Goal: Transaction & Acquisition: Purchase product/service

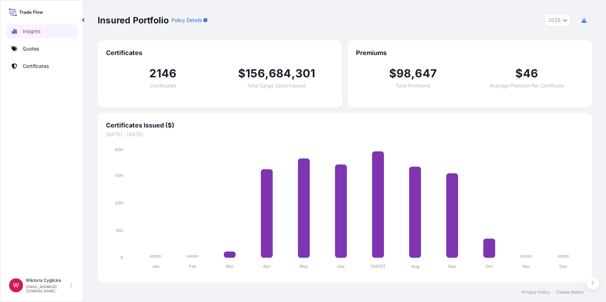
select select "2025"
click at [53, 49] on link "Quotes" at bounding box center [42, 49] width 72 height 14
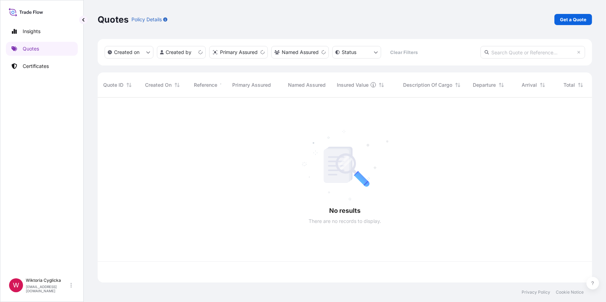
scroll to position [184, 489]
click at [566, 18] on p "Get a Quote" at bounding box center [573, 19] width 26 height 7
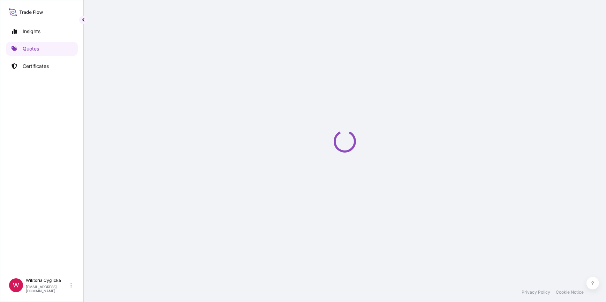
select select "Road / Inland"
select select "Sea"
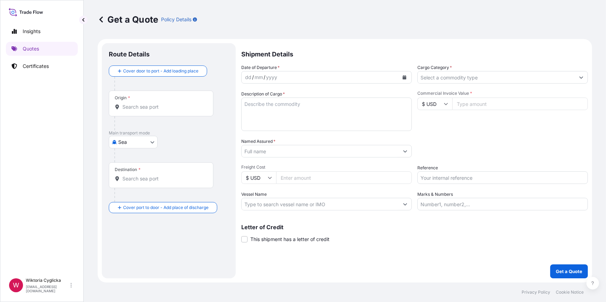
click at [448, 81] on input "Cargo Category *" at bounding box center [496, 77] width 157 height 13
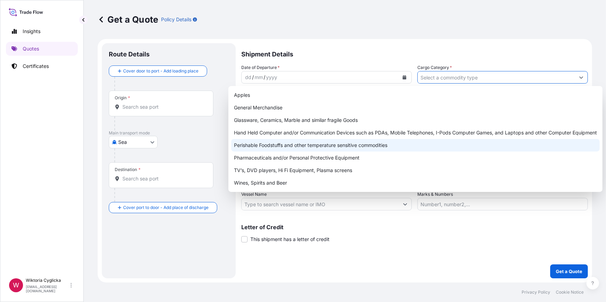
click at [270, 143] on div "Perishable Foodstuffs and other temperature sensitive commodities" at bounding box center [415, 145] width 368 height 13
type input "Perishable Foodstuffs and other temperature sensitive commodities"
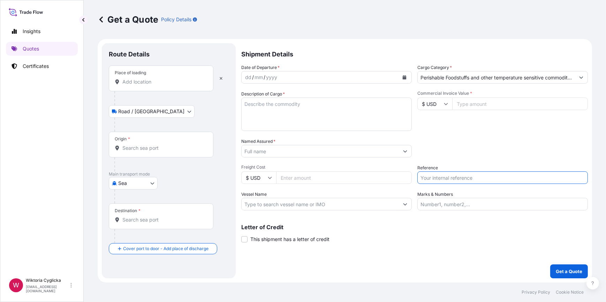
click at [450, 177] on input "Reference" at bounding box center [502, 177] width 170 height 13
paste input "S02065583"
type input "S02065583"
click at [458, 150] on div "Packing Category Type to search a container mode Please select a primary mode o…" at bounding box center [502, 148] width 170 height 20
click at [148, 83] on input "Place of loading" at bounding box center [163, 81] width 82 height 7
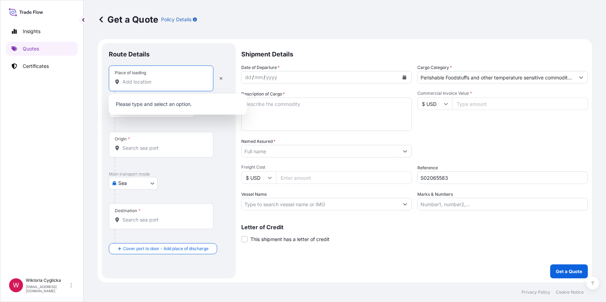
click at [162, 82] on input "Place of loading" at bounding box center [163, 81] width 82 height 7
paste input "WADOWICE"
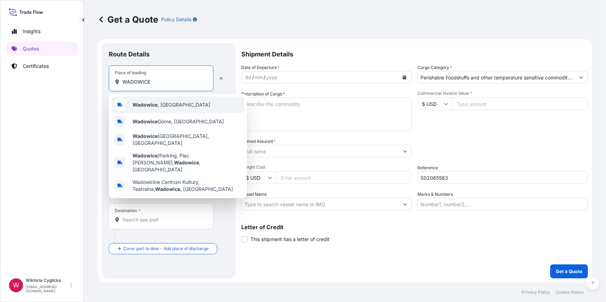
click at [157, 105] on b "Wadowice" at bounding box center [144, 105] width 25 height 6
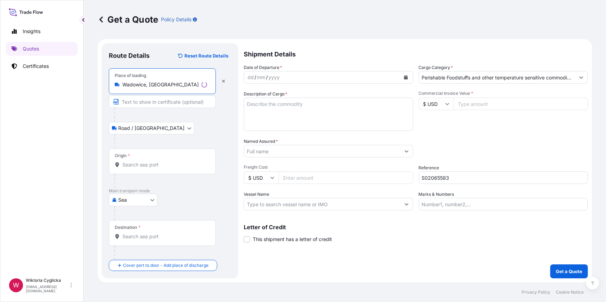
type input "Wadowice, Poland"
click at [142, 168] on div "Origin *" at bounding box center [162, 161] width 107 height 26
click at [142, 168] on input "Origin *" at bounding box center [164, 164] width 85 height 7
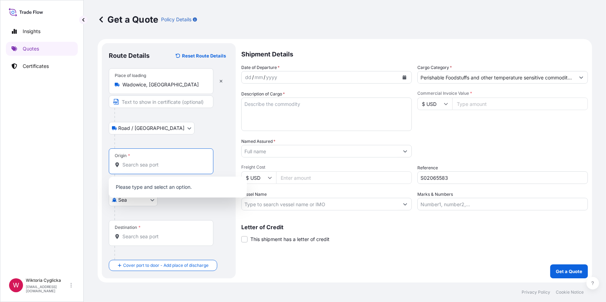
click at [299, 107] on textarea "Description of Cargo *" at bounding box center [326, 114] width 170 height 33
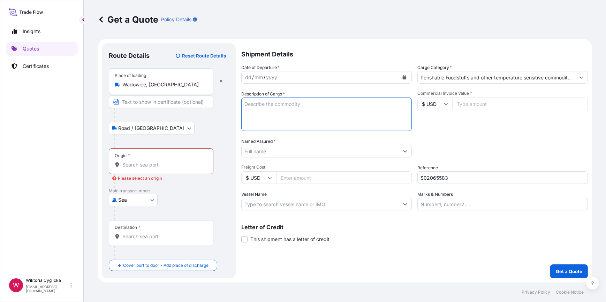
click at [404, 77] on icon "Calendar" at bounding box center [405, 77] width 4 height 4
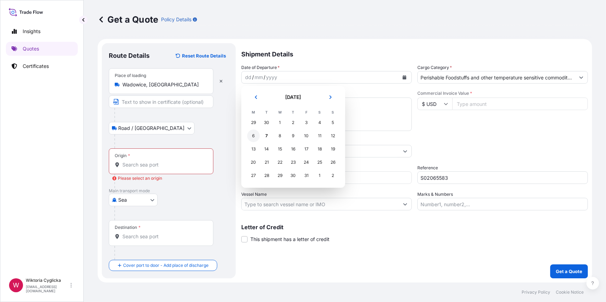
click at [252, 135] on div "6" at bounding box center [253, 136] width 13 height 13
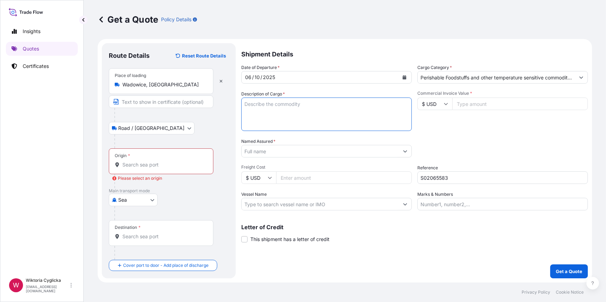
click at [298, 112] on textarea "Description of Cargo *" at bounding box center [326, 114] width 170 height 33
click at [163, 160] on div "Origin *" at bounding box center [161, 161] width 105 height 26
click at [163, 161] on input "Origin * Please select an origin" at bounding box center [163, 164] width 82 height 7
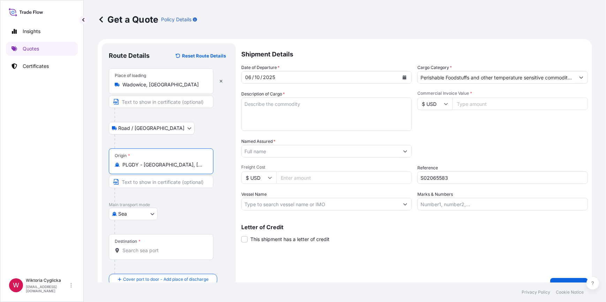
type input "PLGDY - Gdynia, Poland"
click at [142, 251] on input "Destination *" at bounding box center [163, 250] width 82 height 7
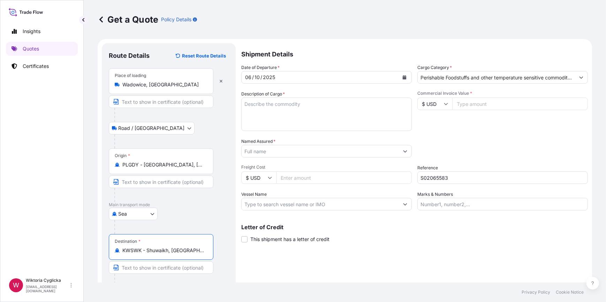
type input "KWSWK - Shuwaikh, Kuwait"
click at [262, 151] on input "Named Assured *" at bounding box center [320, 151] width 157 height 13
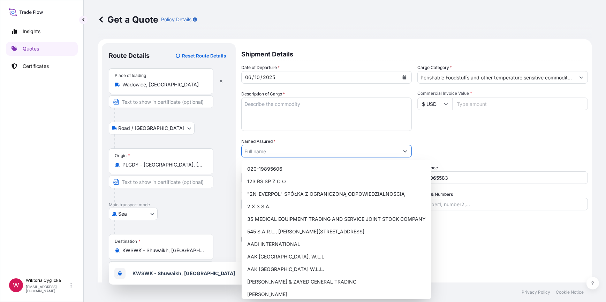
paste input "AL-ZOQ AL-RAFEEA FOR DRY SWEETS & FOOD STUFF CO."
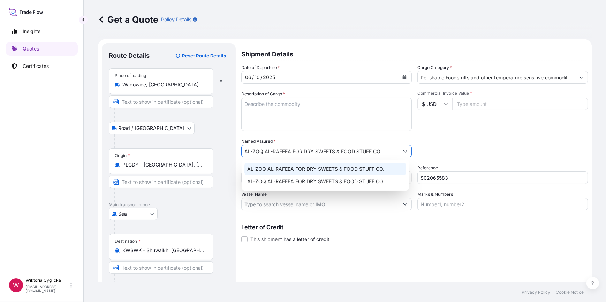
click at [268, 166] on span "AL-ZOQ AL-RAFEEA FOR DRY SWEETS & FOOD STUFF CO." at bounding box center [315, 169] width 137 height 7
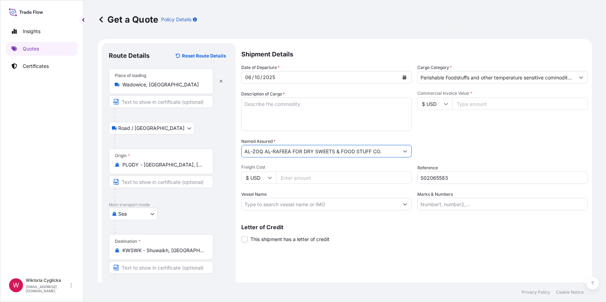
type input "AL-ZOQ AL-RAFEEA FOR DRY SWEETS & FOOD STUFF CO."
click at [497, 137] on div "Date of Departure * 06 / 10 / 2025 Cargo Category * Perishable Foodstuffs and o…" at bounding box center [414, 137] width 346 height 146
click at [317, 114] on textarea "Description of Cargo *" at bounding box center [326, 114] width 170 height 33
paste textarea "WAFERS ELITESSE DE LUXE 20G NET WEIGHT: 16768 KG HS CODE: 190532"
click at [243, 101] on textarea "WAFERS ELITESSE DE LUXE 20G NET WEIGHT: 16768 KG HS CODE: 190532 GROSS WEIGHT: …" at bounding box center [326, 114] width 170 height 33
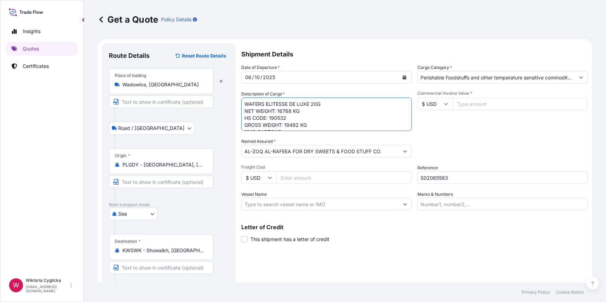
click at [244, 99] on textarea "WAFERS ELITESSE DE LUXE 20G NET WEIGHT: 16768 KG HS CODE: 190532 GROSS WEIGHT: …" at bounding box center [326, 114] width 170 height 33
paste textarea "MEDU9345686"
type textarea "MEDU9345686 WAFERS ELITESSE DE LUXE 20G NET WEIGHT: 16768 KG HS CODE: 190532 GR…"
click at [457, 129] on div "Commercial Invoice Value * $ USD" at bounding box center [502, 111] width 170 height 40
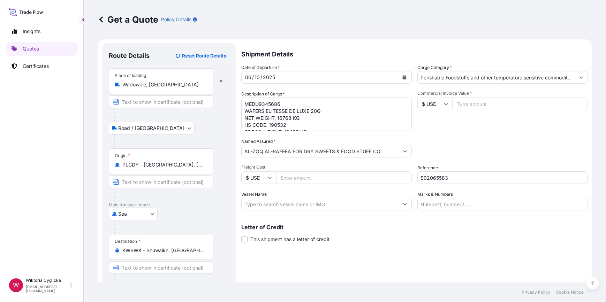
scroll to position [14, 0]
click at [470, 145] on div "Packing Category Type to search a container mode Please select a primary mode o…" at bounding box center [502, 148] width 170 height 20
click at [464, 107] on input "Commercial Invoice Value *" at bounding box center [520, 104] width 136 height 13
type input "110543.04"
click at [502, 130] on div "Commercial Invoice Value * $ USD 110543.04" at bounding box center [502, 111] width 170 height 40
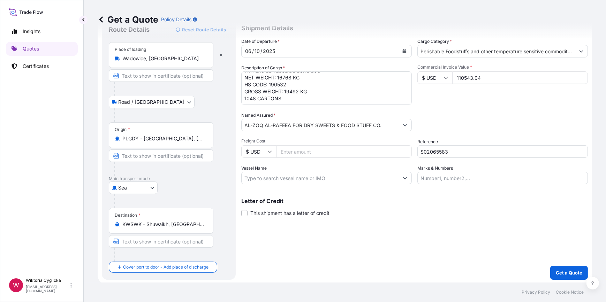
scroll to position [27, 0]
click at [558, 268] on button "Get a Quote" at bounding box center [569, 272] width 38 height 14
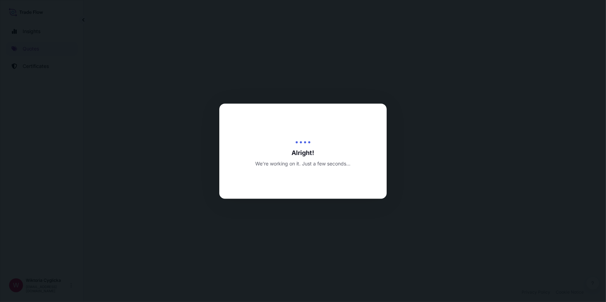
select select "Road / Inland"
select select "Sea"
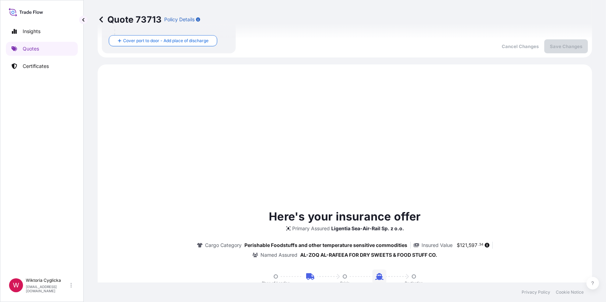
scroll to position [279, 0]
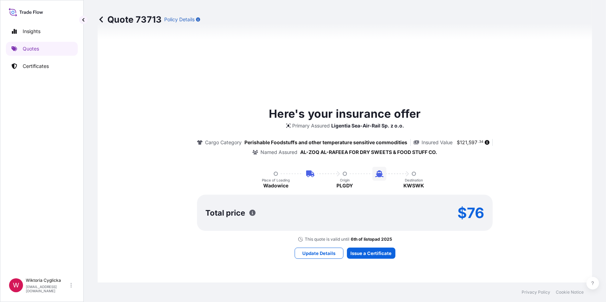
click at [374, 259] on div "Here's your insurance offer Primary Assured Ligentia Sea-Air-Rail Sp. z o.o. Ca…" at bounding box center [344, 182] width 475 height 422
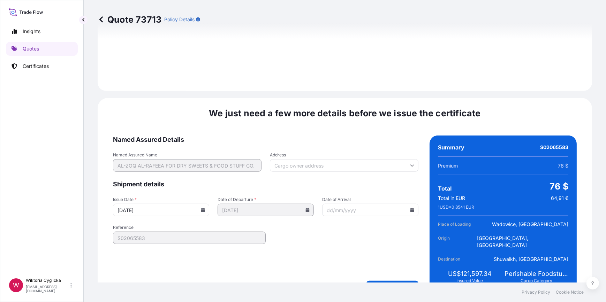
scroll to position [880, 0]
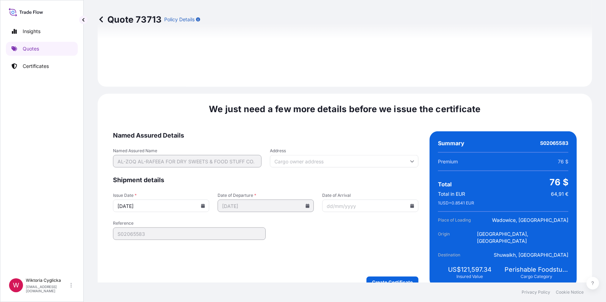
click at [203, 204] on icon at bounding box center [203, 206] width 4 height 4
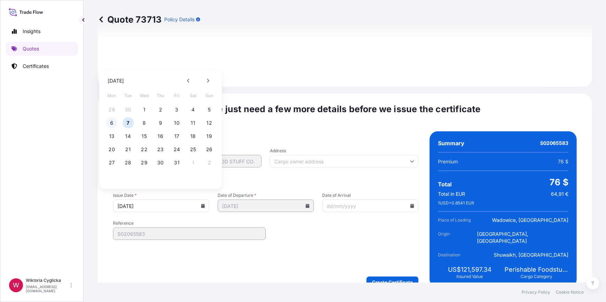
click at [112, 123] on button "6" at bounding box center [111, 122] width 11 height 11
type input "06/10/2025"
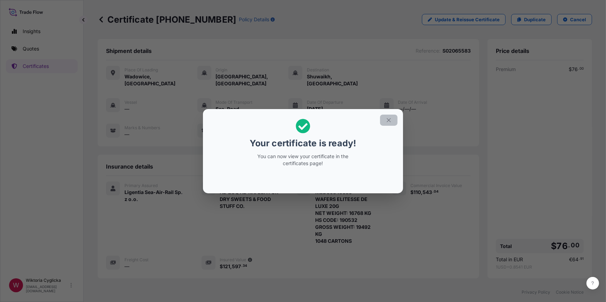
click at [387, 119] on icon "button" at bounding box center [389, 120] width 4 height 4
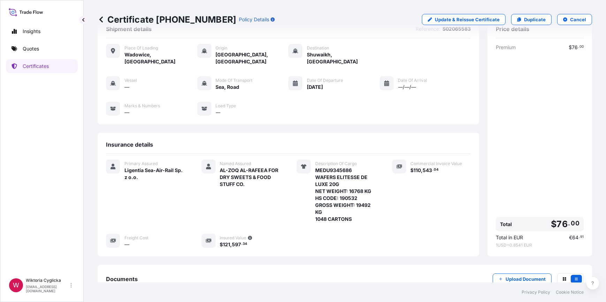
scroll to position [74, 0]
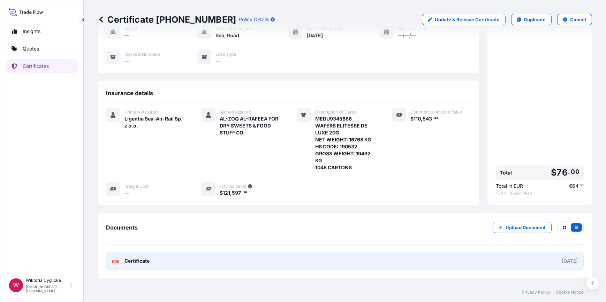
click at [186, 252] on link "PDF Certificate 2025-10-06" at bounding box center [345, 261] width 478 height 18
